Goal: Information Seeking & Learning: Learn about a topic

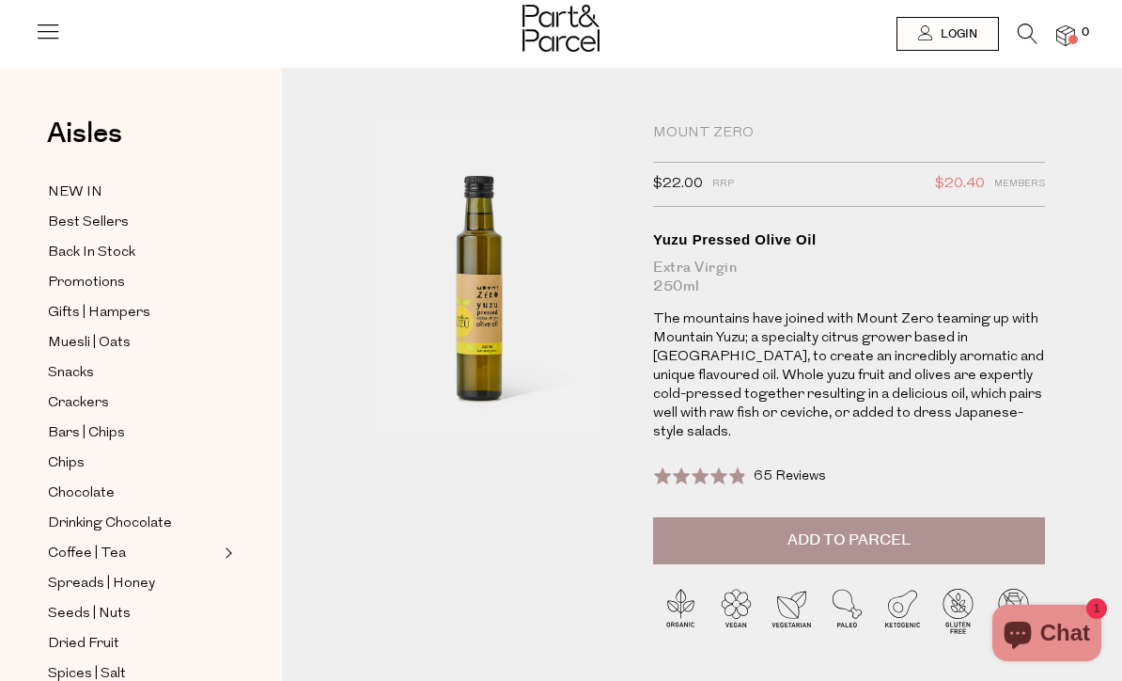
click at [722, 189] on span "RRP" at bounding box center [724, 184] width 22 height 24
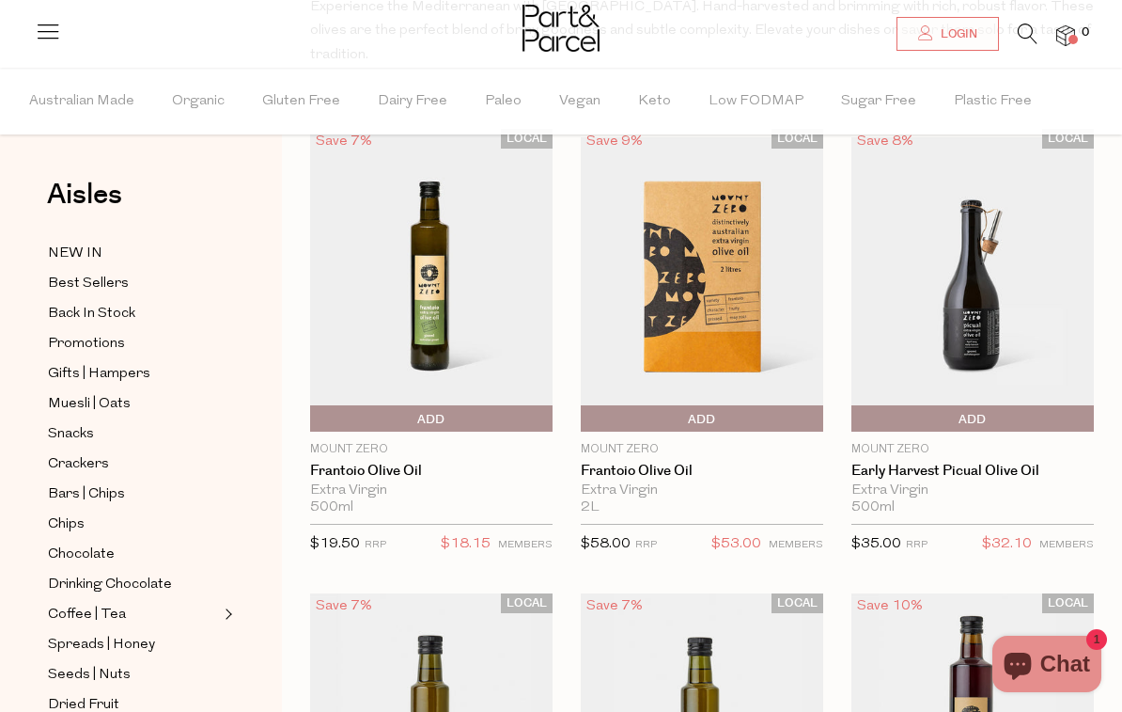
scroll to position [222, 0]
click at [94, 282] on span "Best Sellers" at bounding box center [88, 284] width 81 height 23
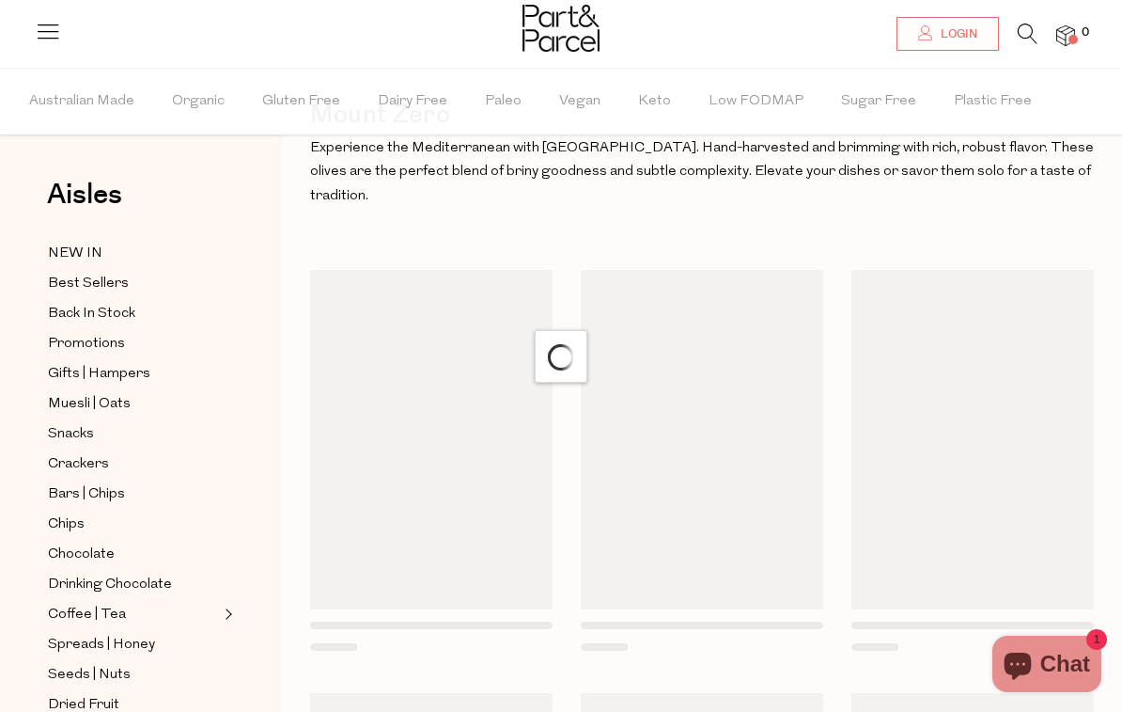
scroll to position [66, 0]
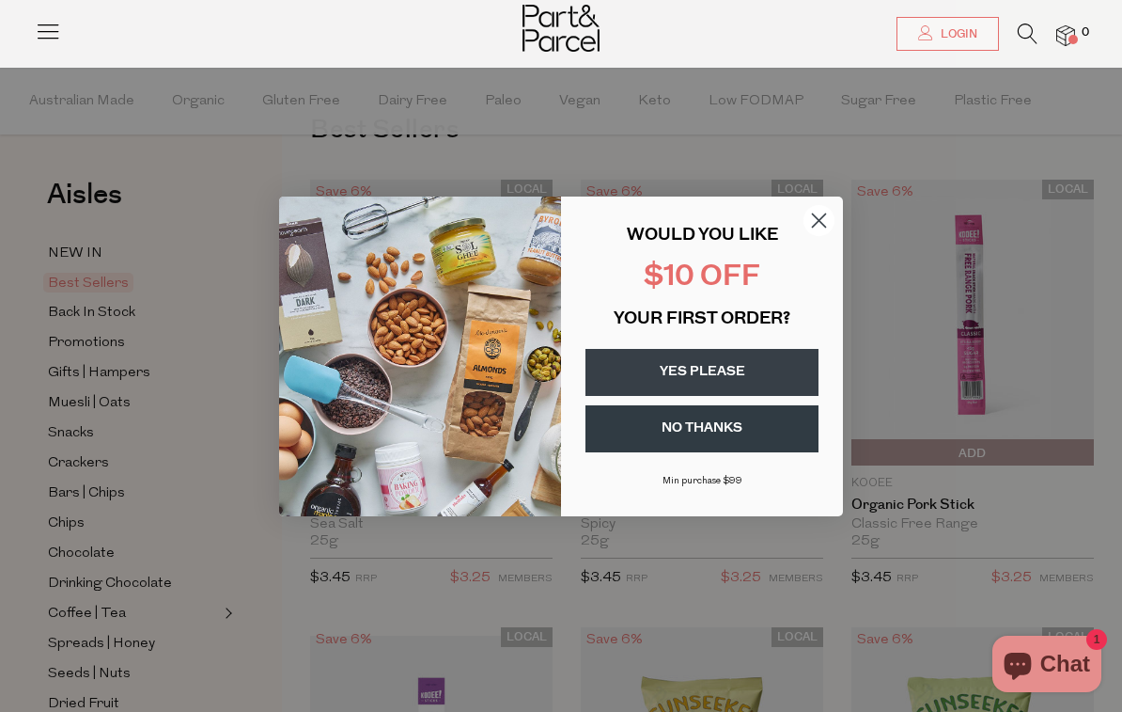
click at [814, 224] on circle "Close dialog" at bounding box center [819, 219] width 31 height 31
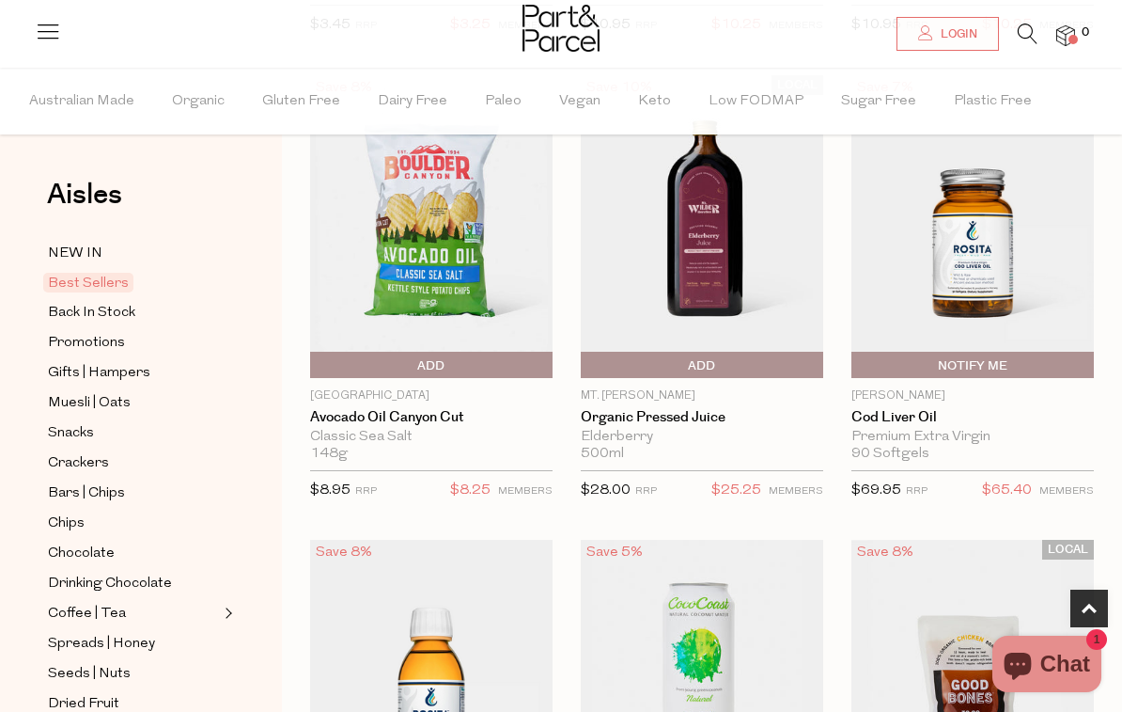
scroll to position [1065, 0]
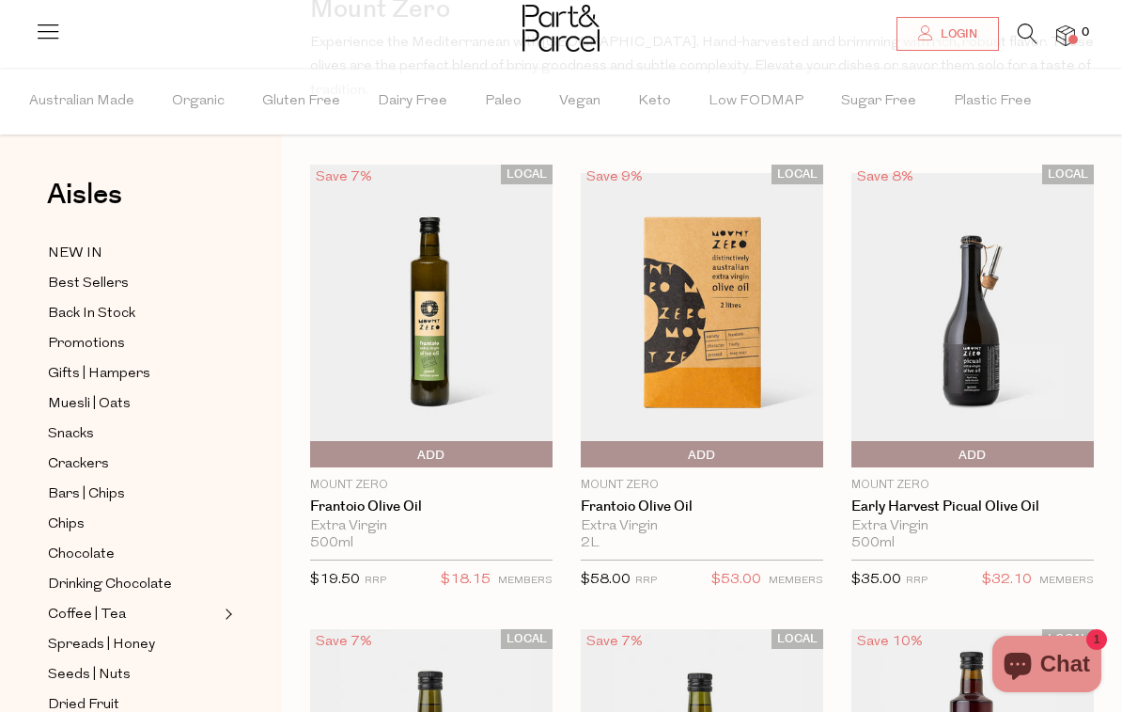
scroll to position [185, 0]
